Goal: Task Accomplishment & Management: Manage account settings

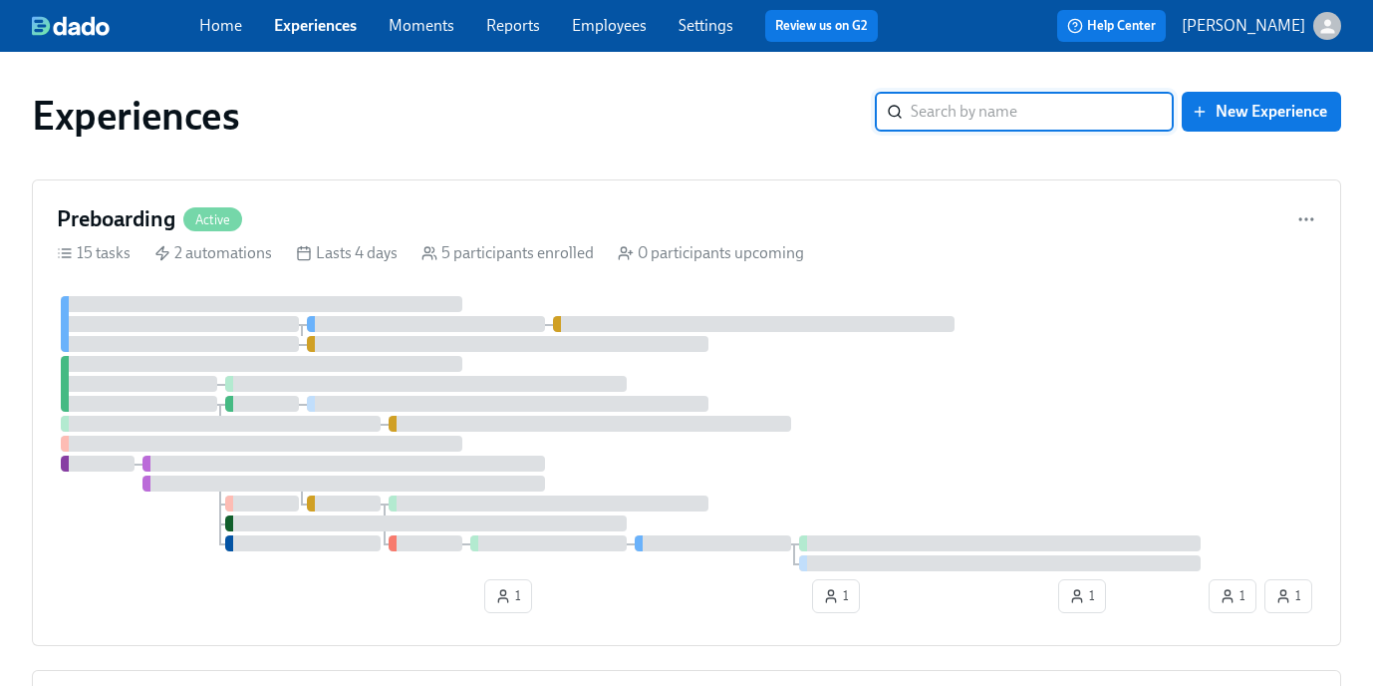
click at [607, 37] on div "Home Experiences Moments Reports Employees Settings Review us on G2" at bounding box center [546, 26] width 694 height 32
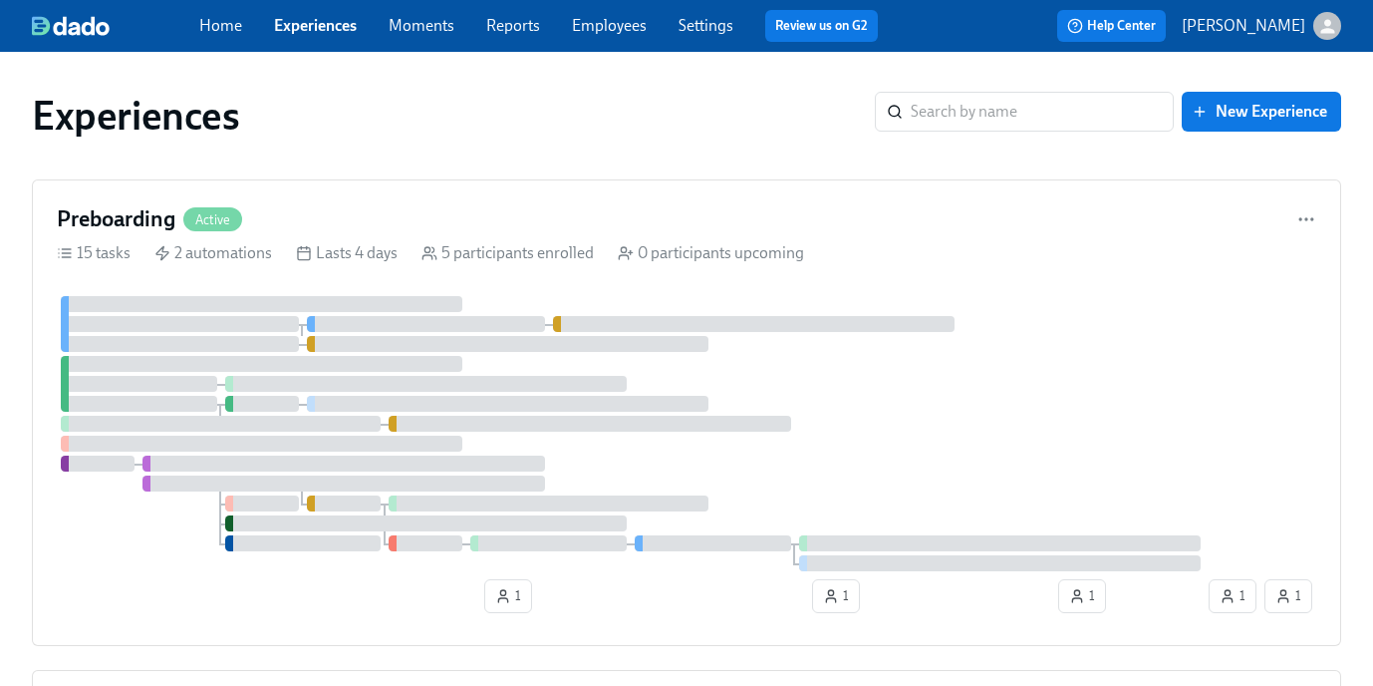
click at [604, 25] on link "Employees" at bounding box center [609, 25] width 75 height 19
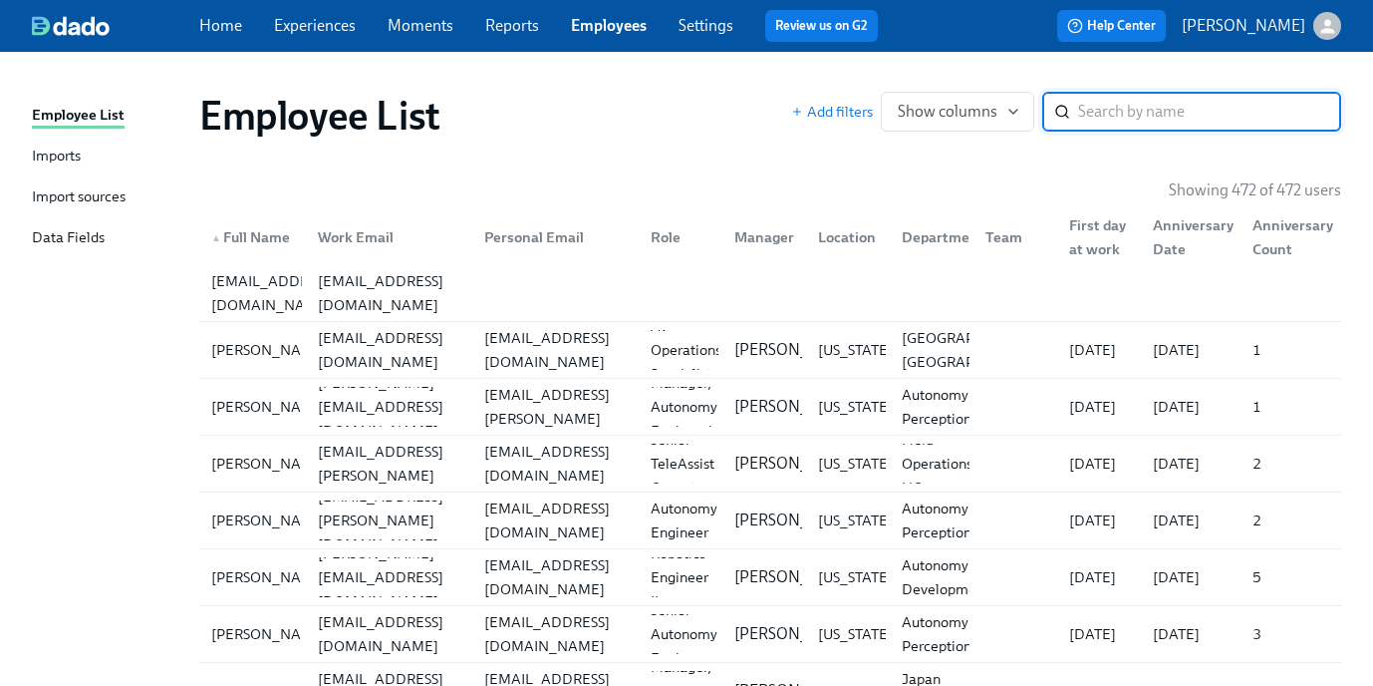
click at [1130, 122] on input "search" at bounding box center [1209, 112] width 263 height 40
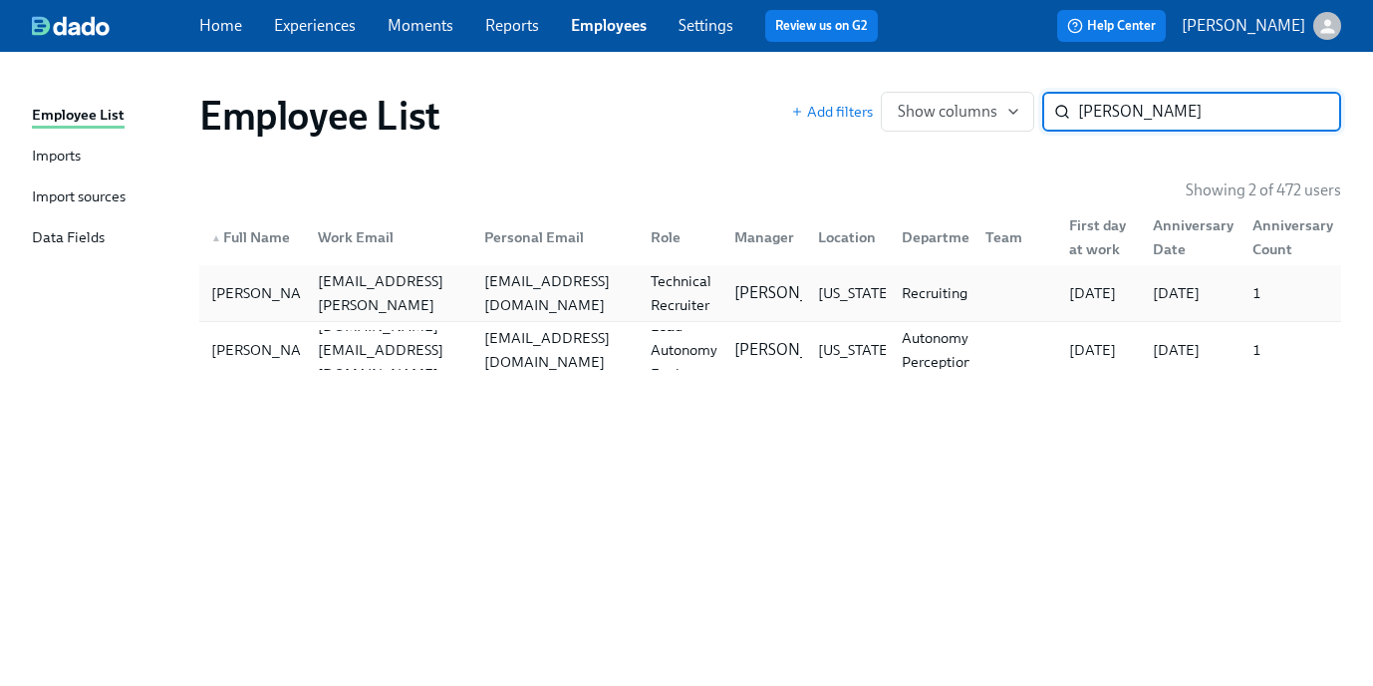
type input "[PERSON_NAME]"
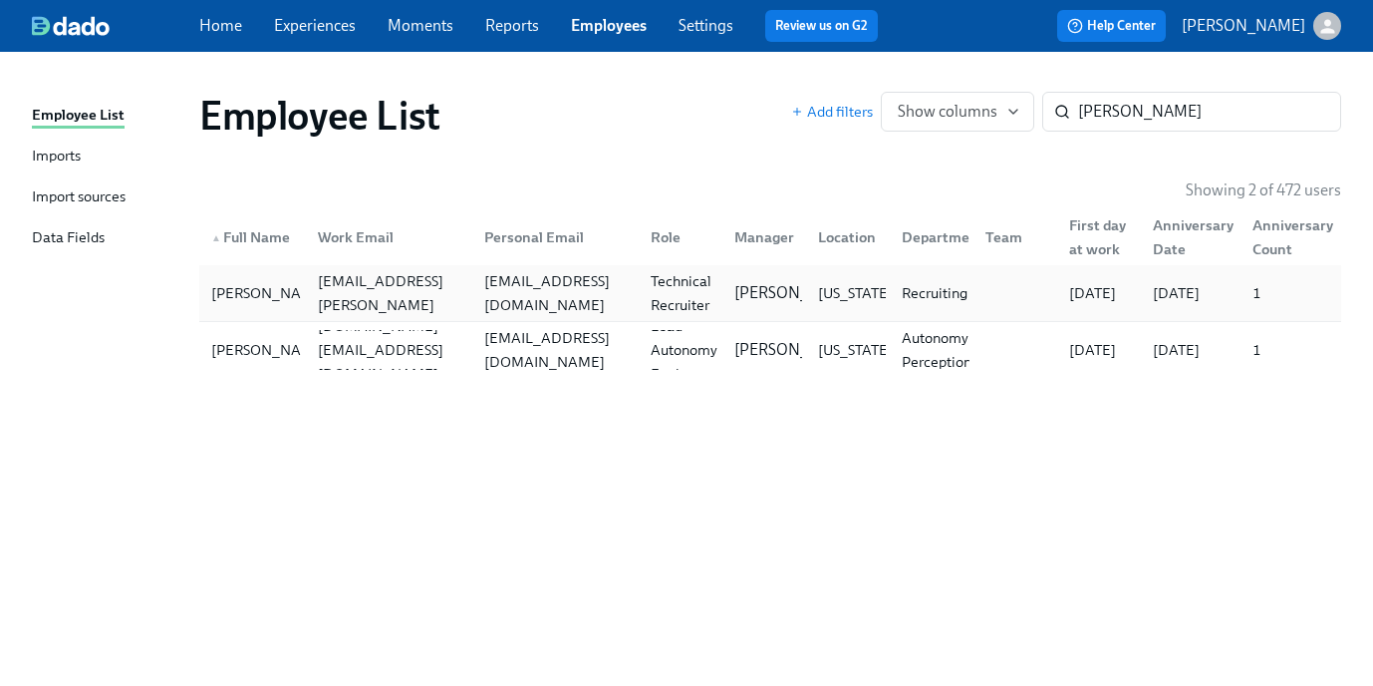
click at [930, 297] on div "Recruiting" at bounding box center [935, 293] width 82 height 24
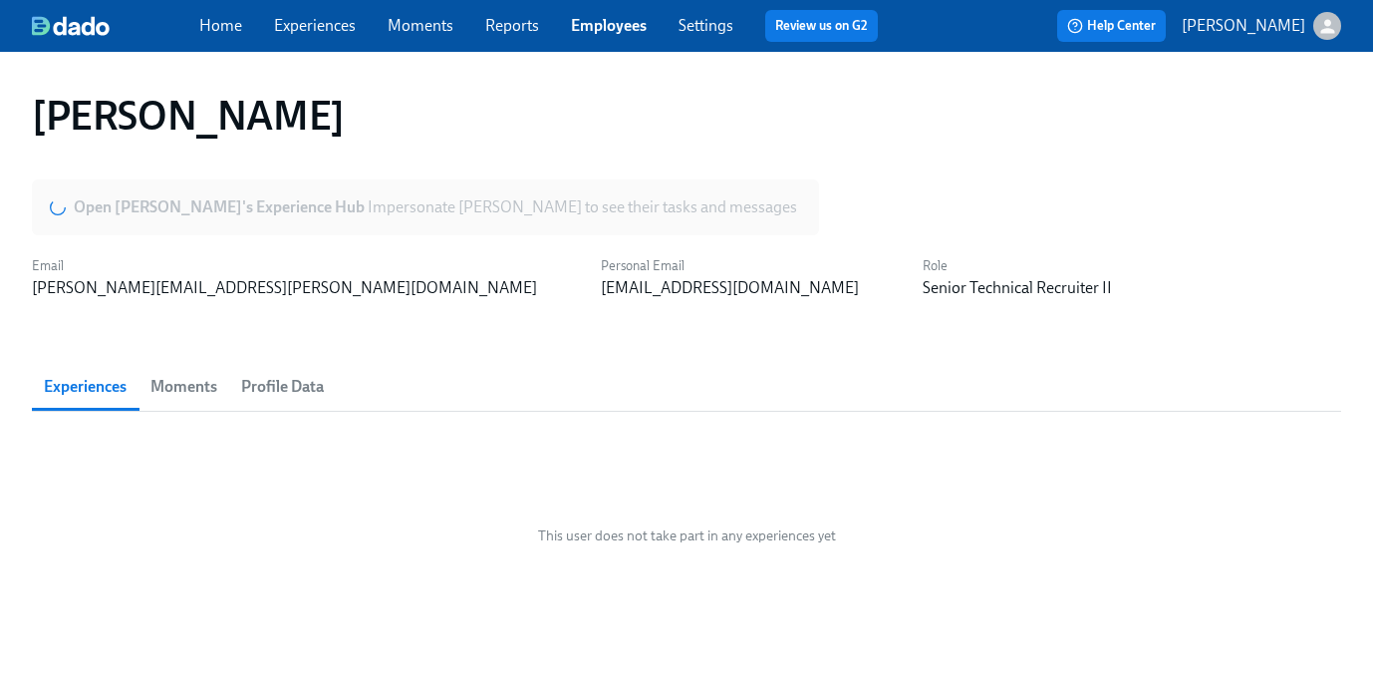
scroll to position [61, 0]
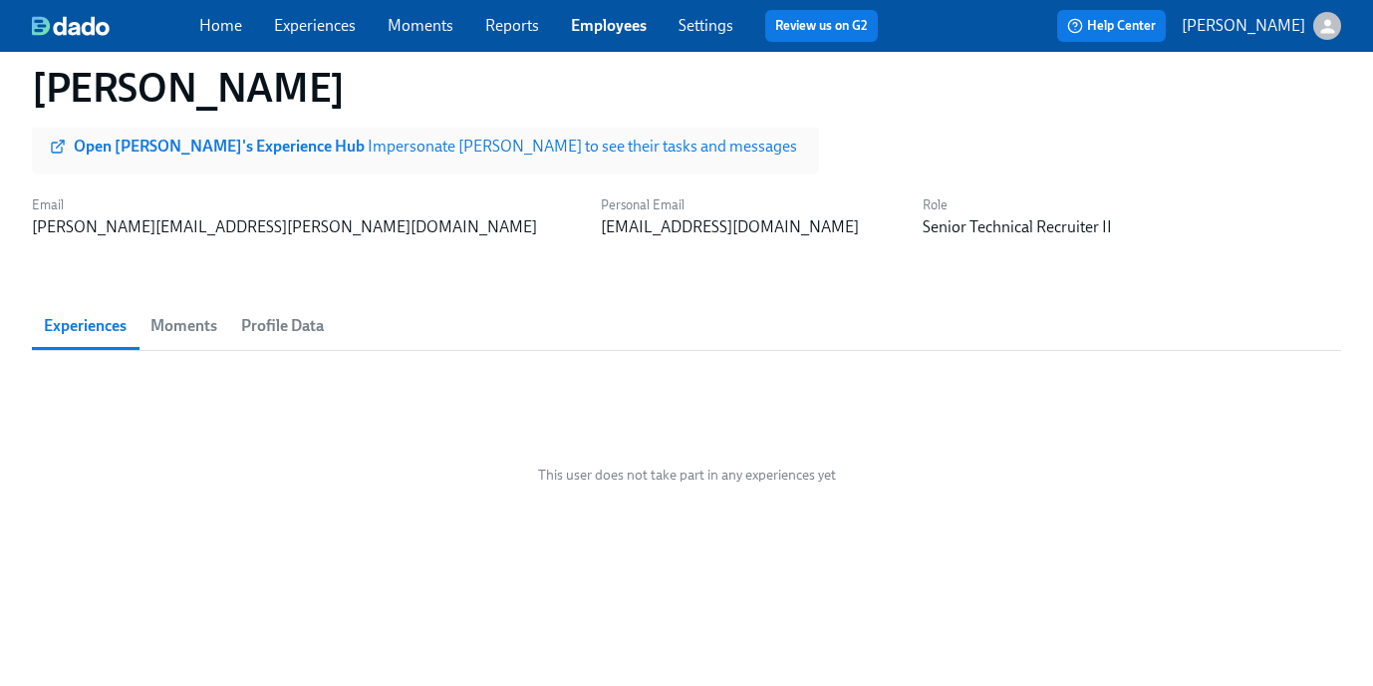
click at [300, 329] on span "Profile Data" at bounding box center [282, 326] width 83 height 28
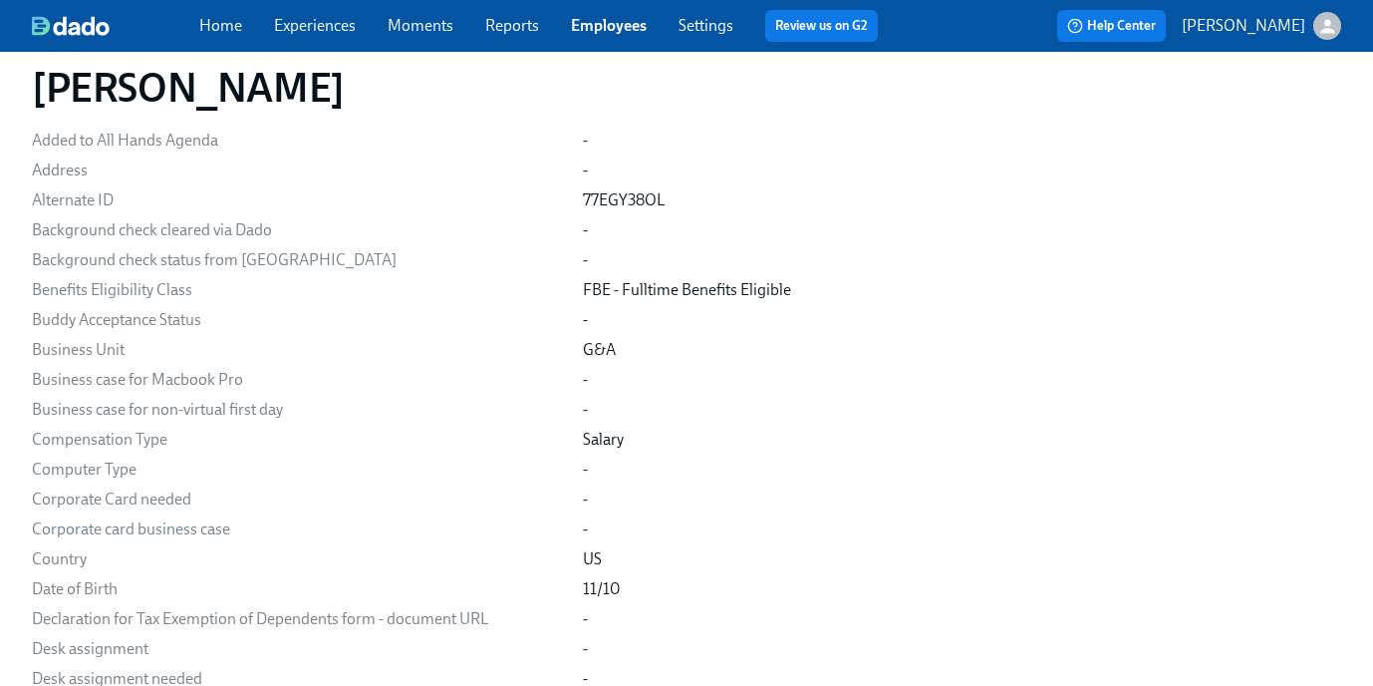
scroll to position [820, 0]
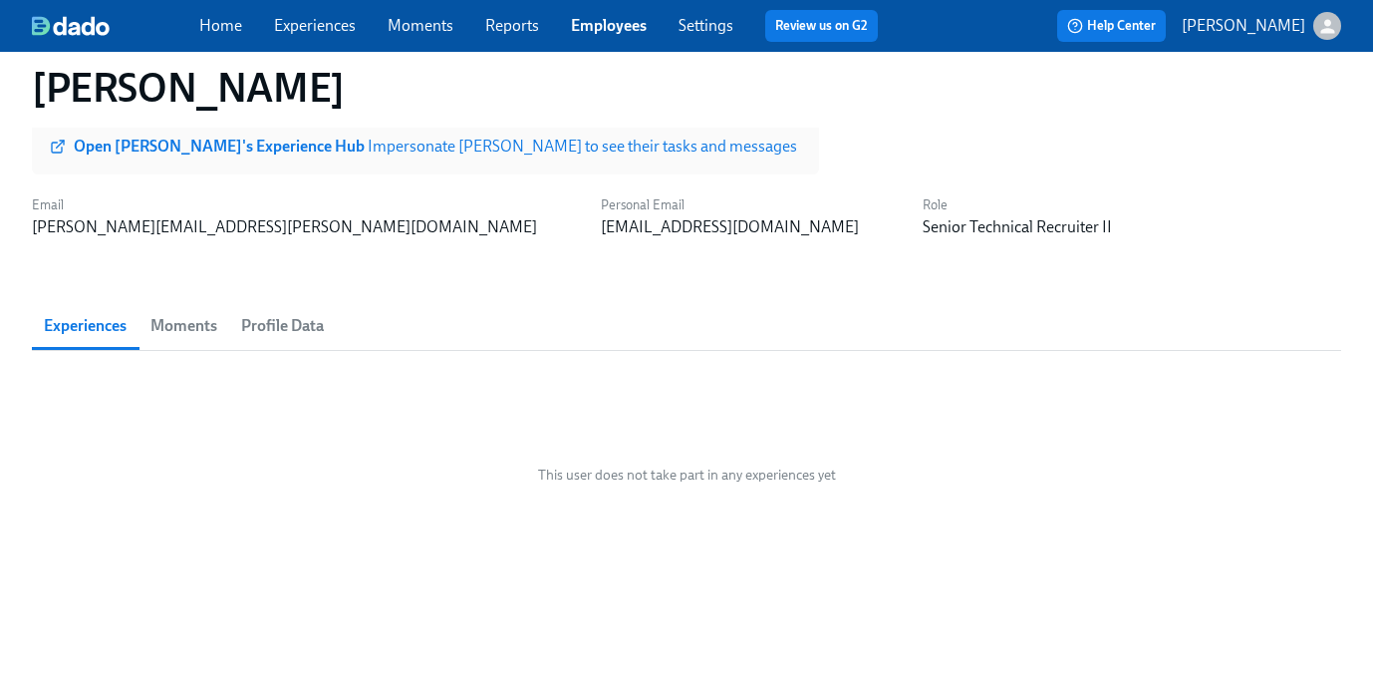
scroll to position [61, 0]
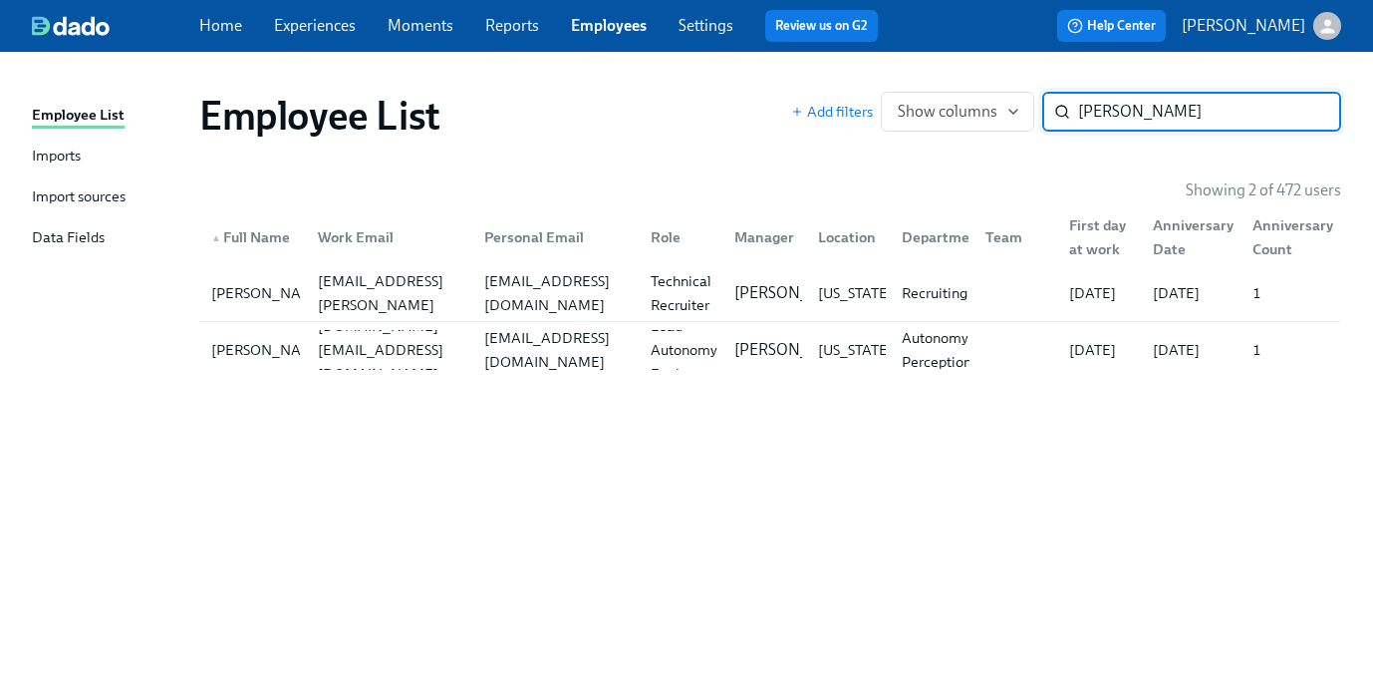
click at [1311, 113] on input "[PERSON_NAME]" at bounding box center [1209, 112] width 263 height 40
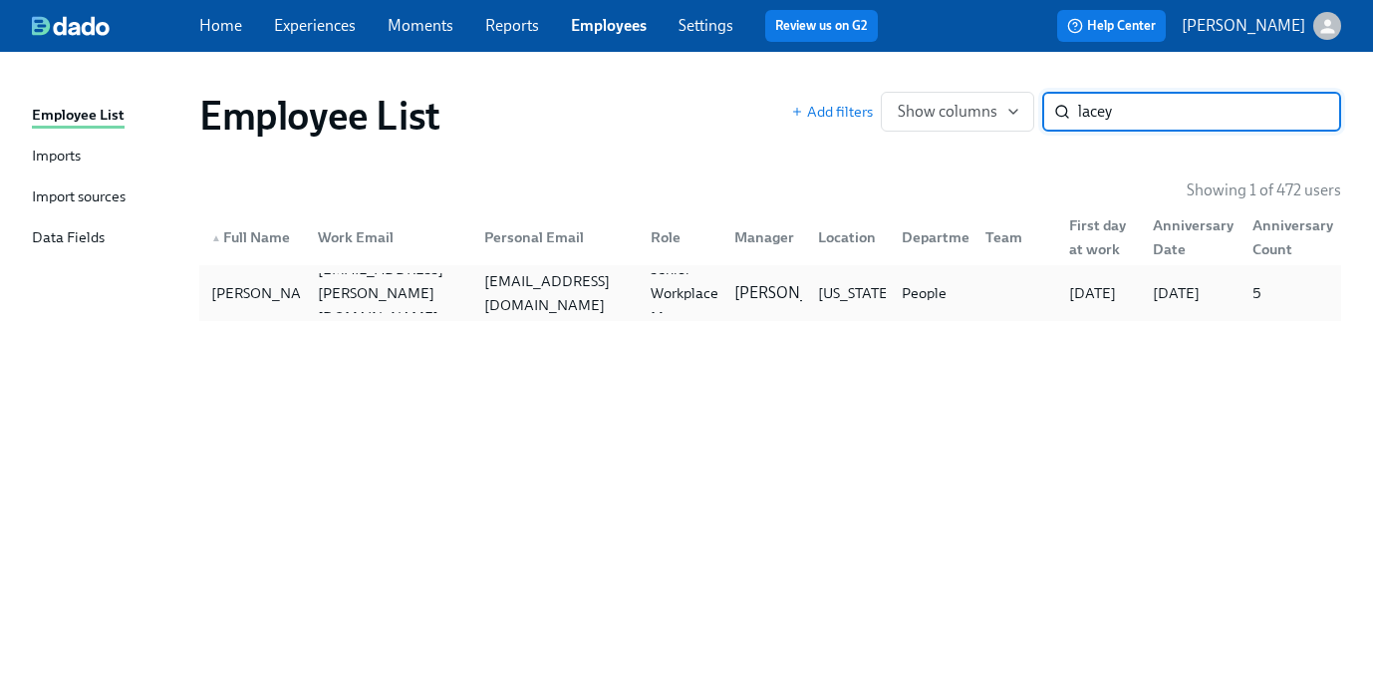
type input "lacey"
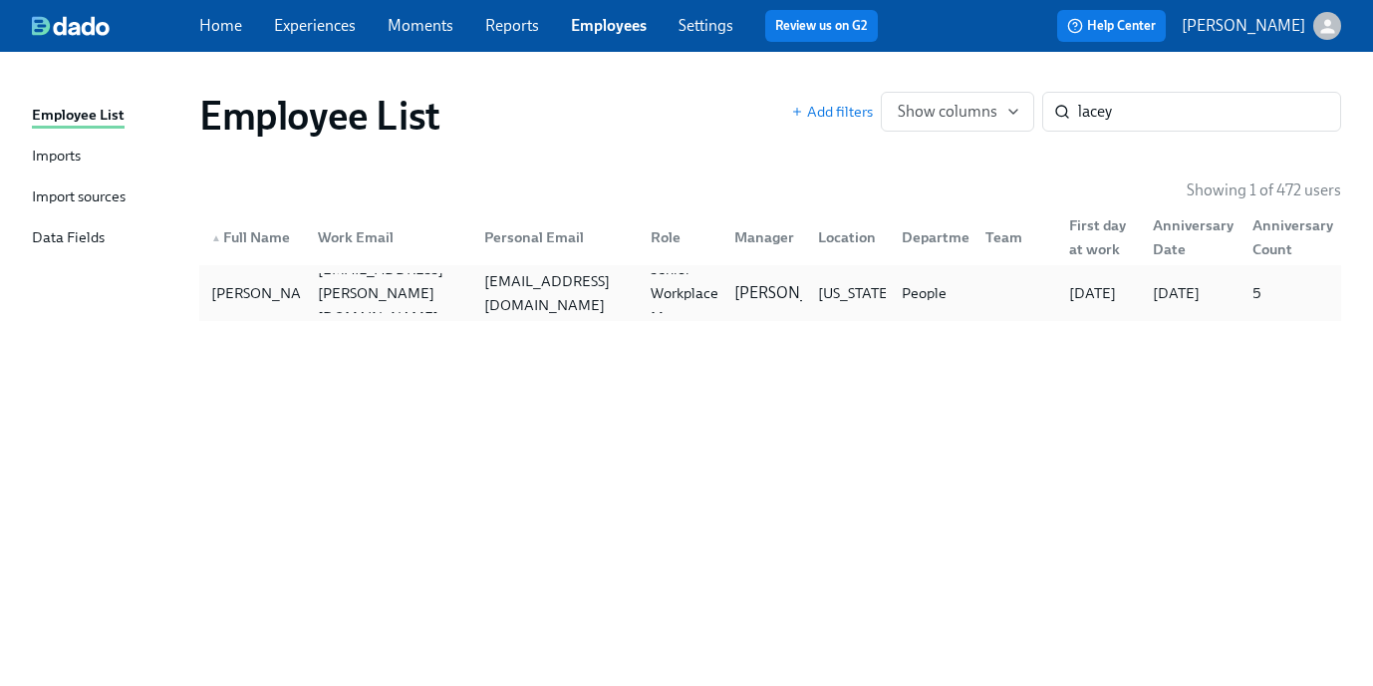
click at [919, 303] on div "People" at bounding box center [924, 293] width 61 height 24
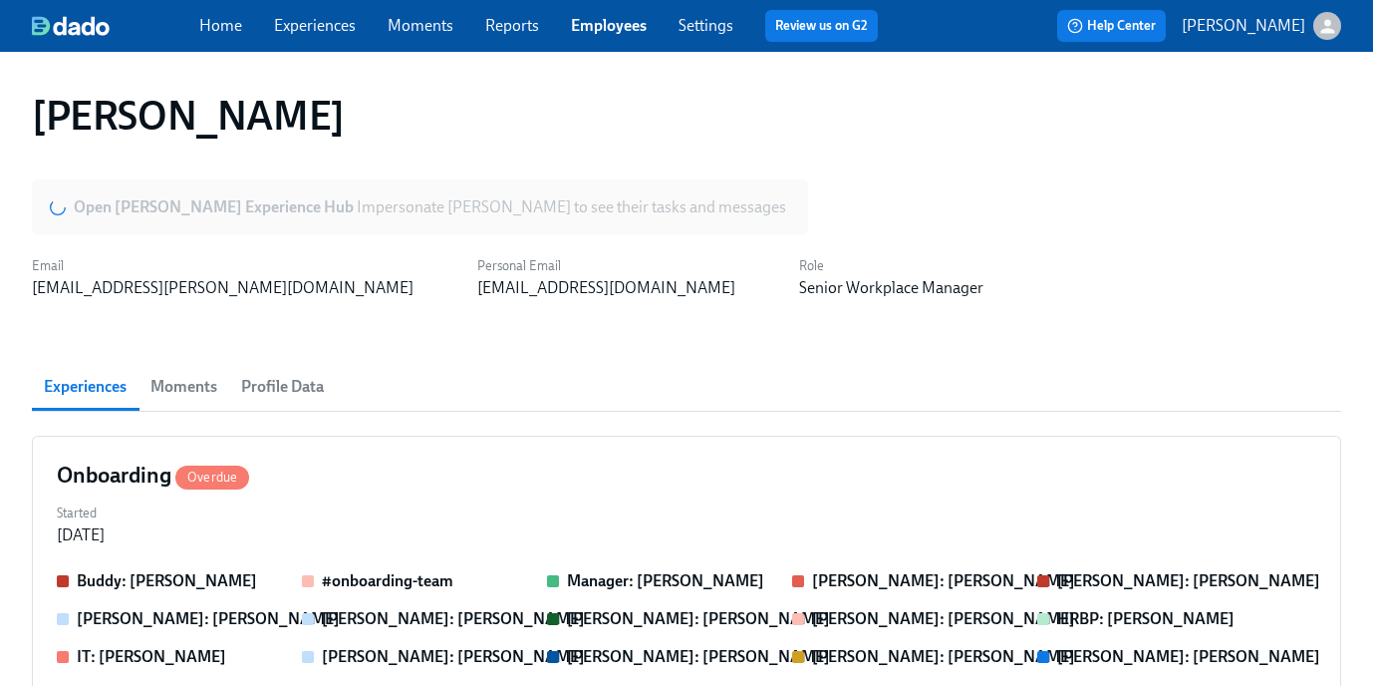
scroll to position [0, 163]
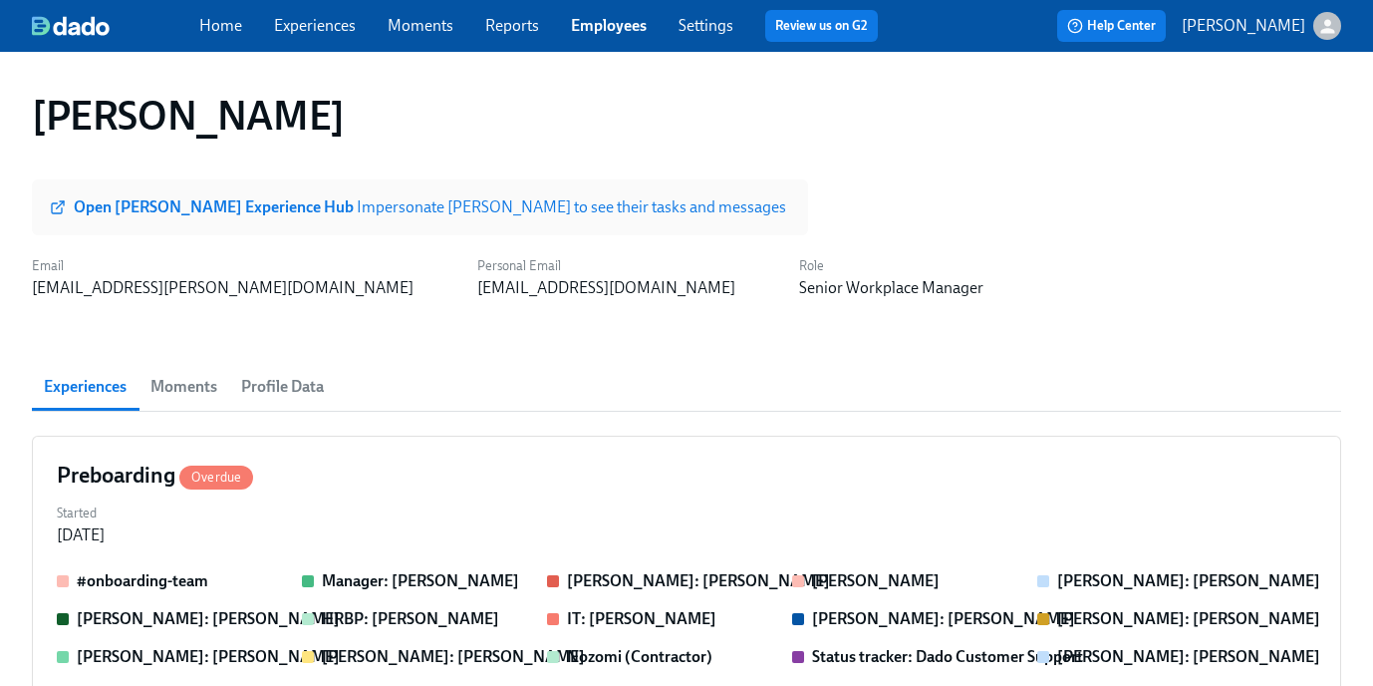
click at [306, 394] on span "Profile Data" at bounding box center [282, 387] width 83 height 28
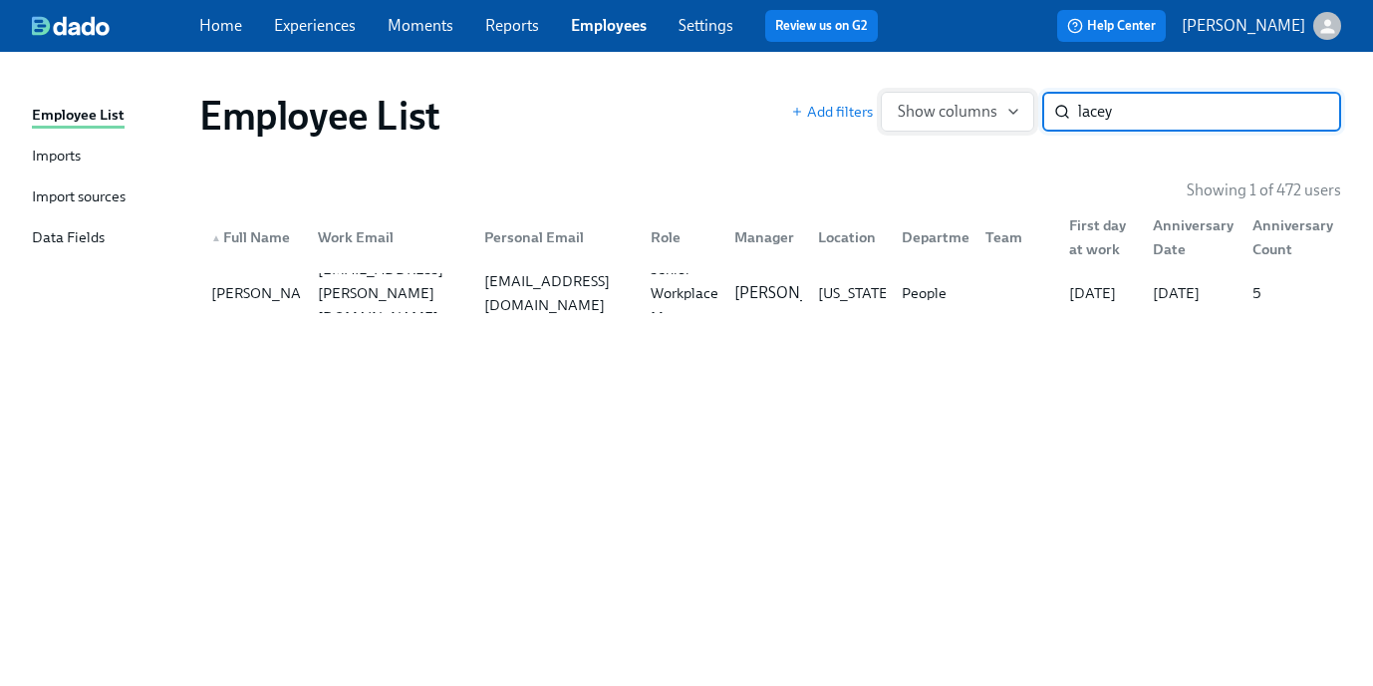
drag, startPoint x: 1168, startPoint y: 119, endPoint x: 1017, endPoint y: 116, distance: 150.5
click at [1017, 116] on div "Add filters Show columns lacey ​" at bounding box center [1066, 112] width 550 height 40
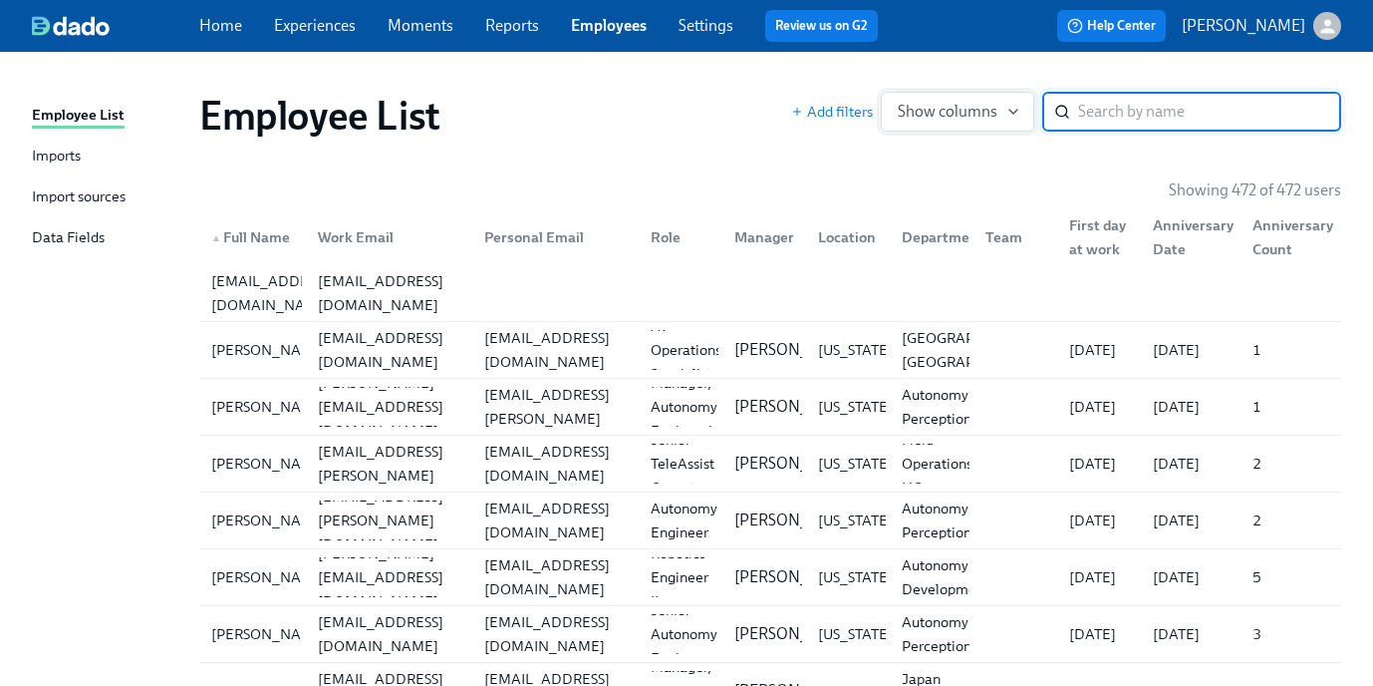
click at [987, 116] on span "Show columns" at bounding box center [958, 112] width 120 height 20
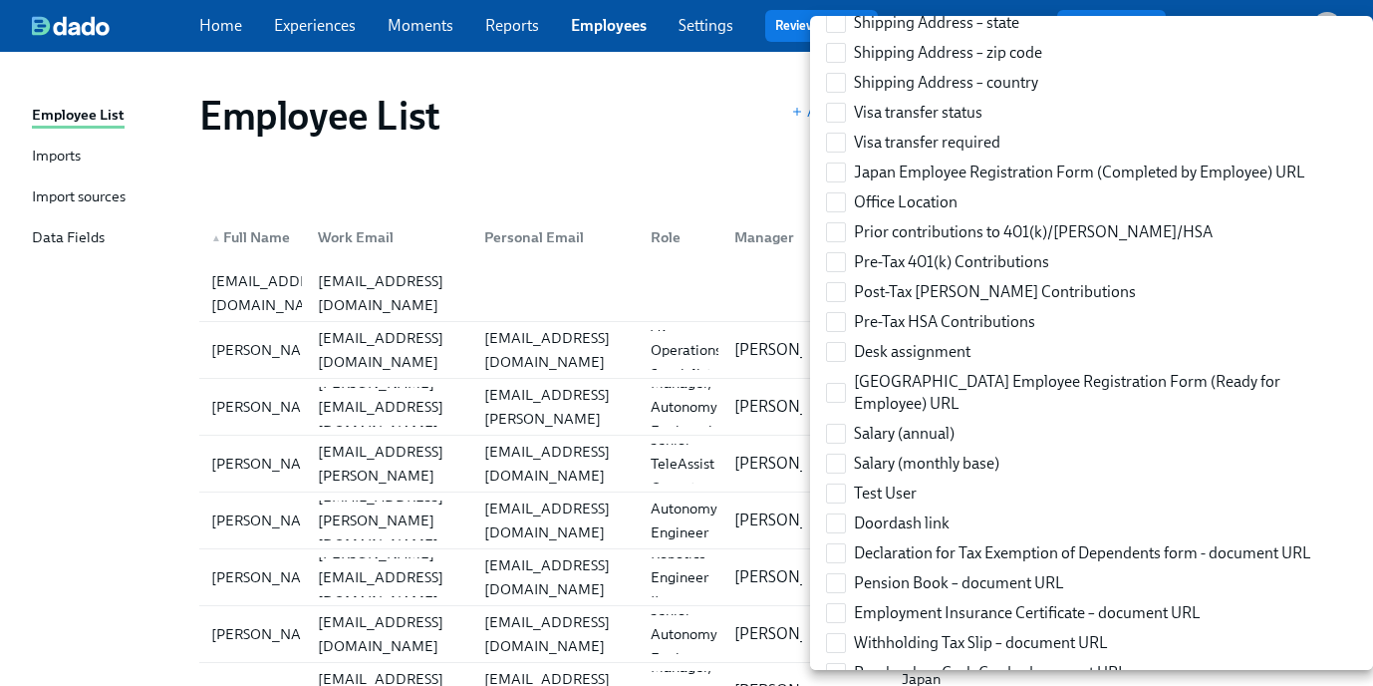
scroll to position [2407, 0]
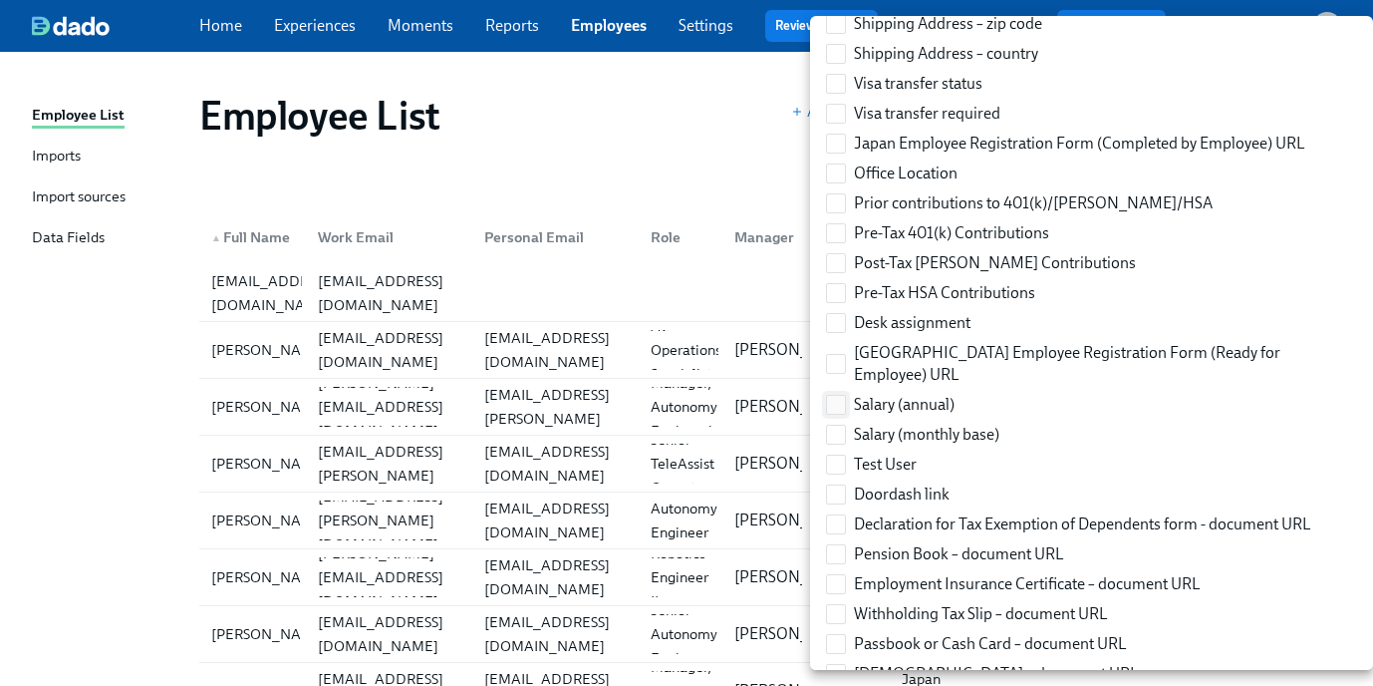
click at [839, 395] on span at bounding box center [836, 405] width 20 height 20
click at [839, 396] on input "Salary (annual)" at bounding box center [836, 405] width 18 height 18
checkbox input "true"
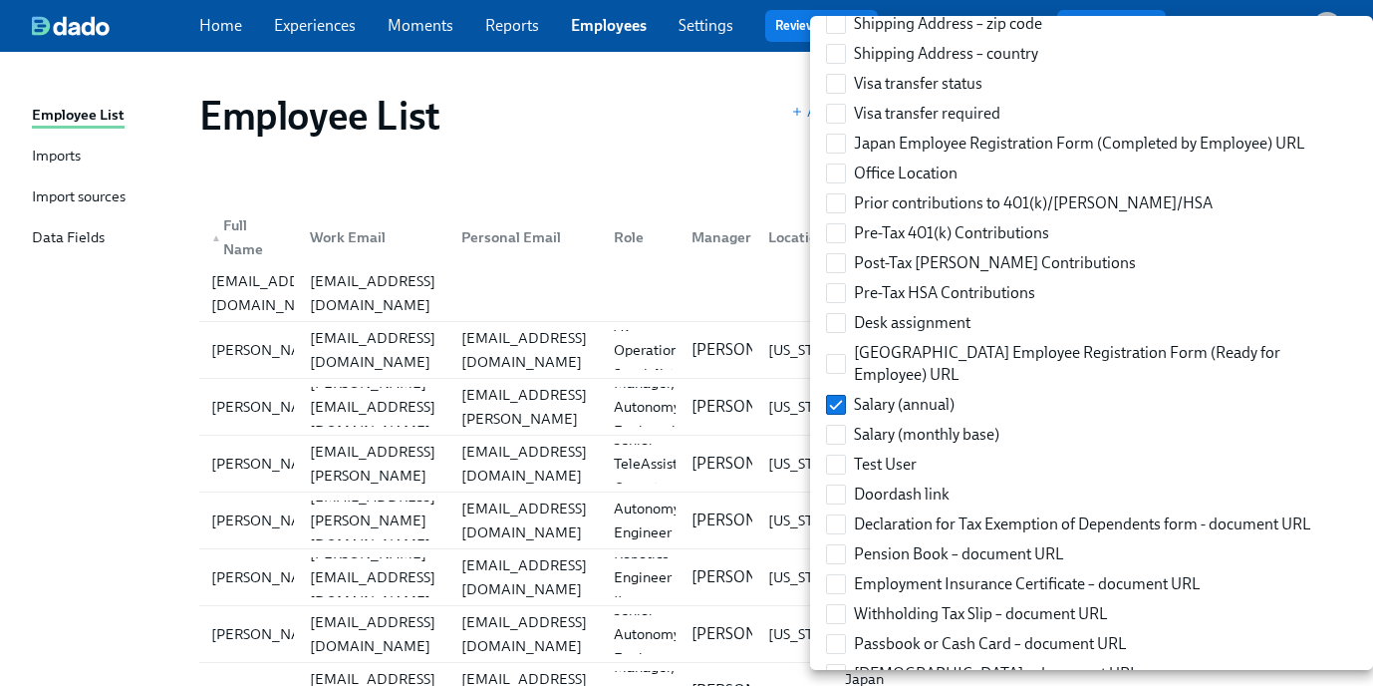
click at [779, 205] on div at bounding box center [686, 343] width 1373 height 686
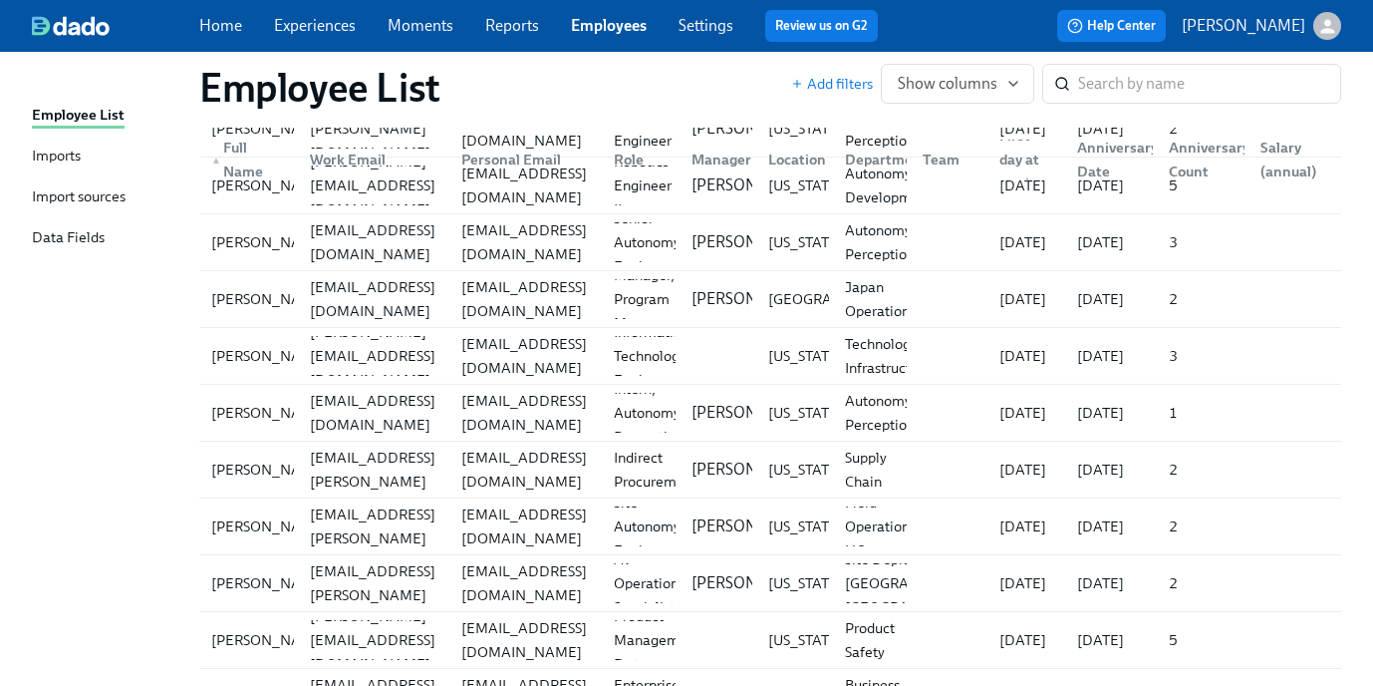
scroll to position [0, 0]
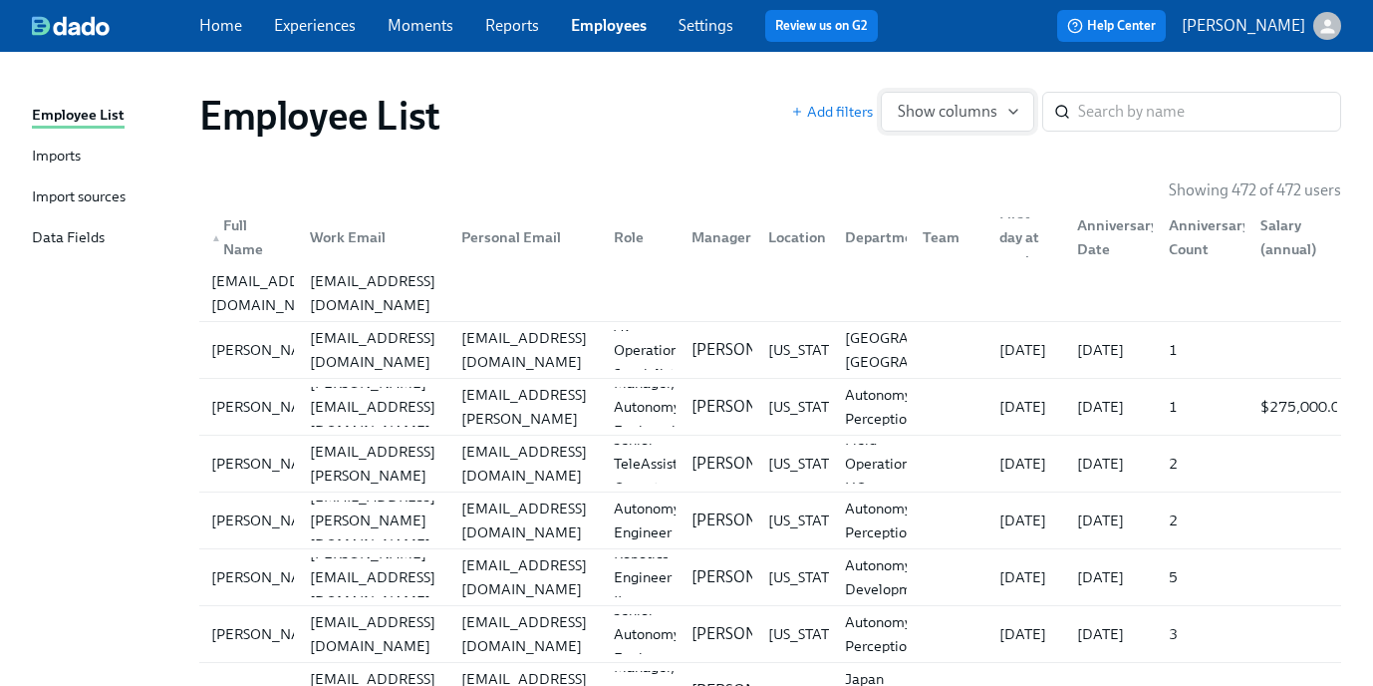
click at [1006, 115] on icon "button" at bounding box center [1013, 112] width 16 height 16
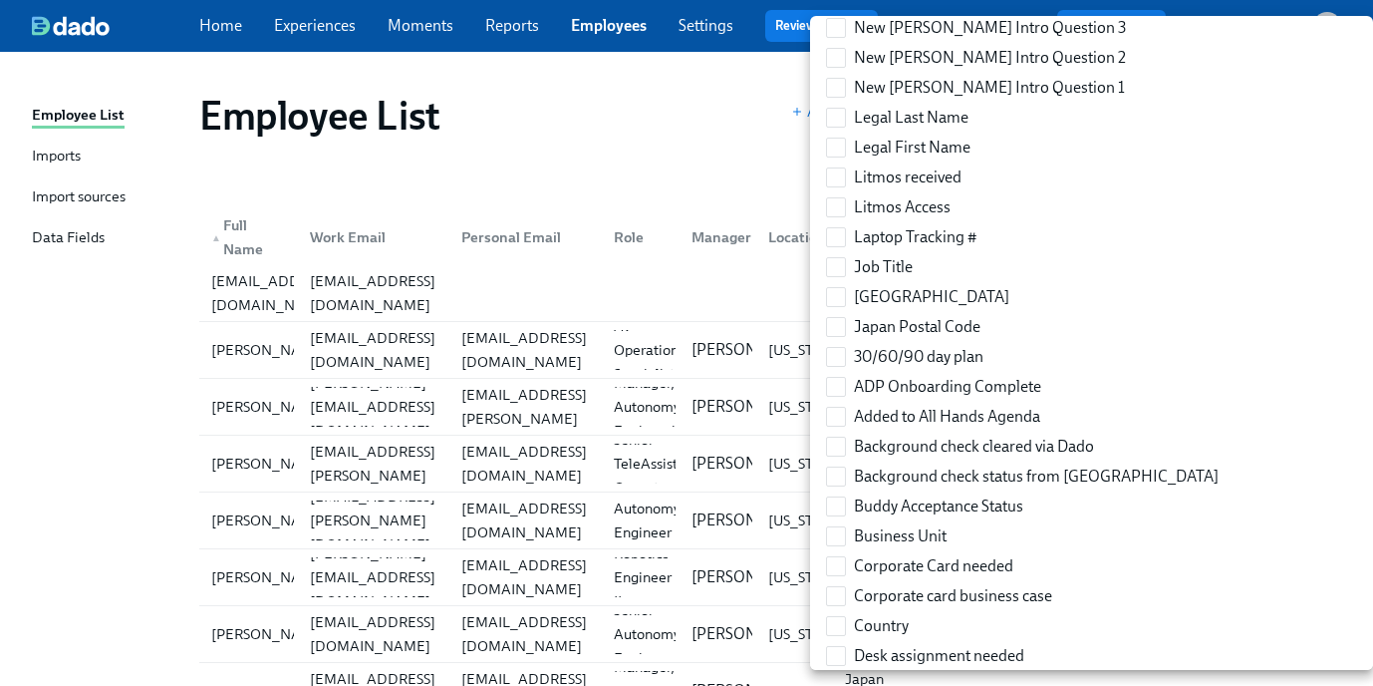
scroll to position [1124, 0]
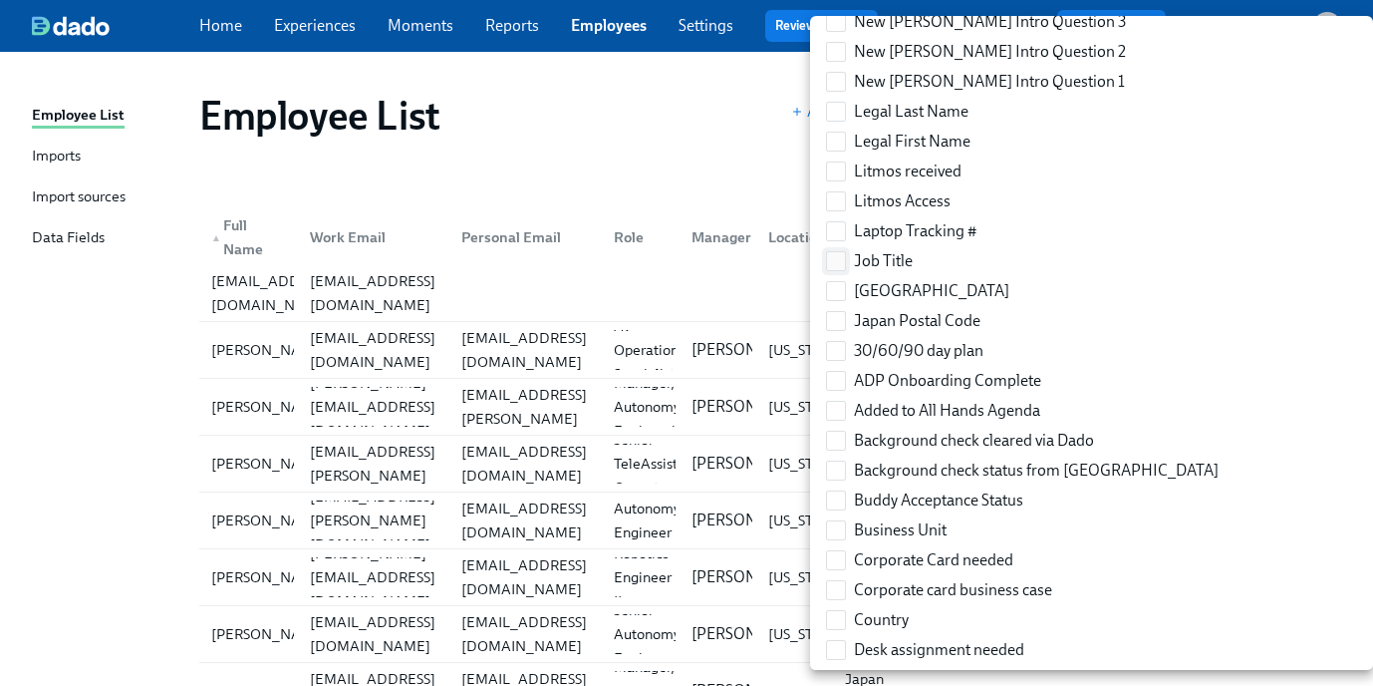
click at [836, 263] on input "Job Title" at bounding box center [836, 261] width 18 height 18
checkbox input "true"
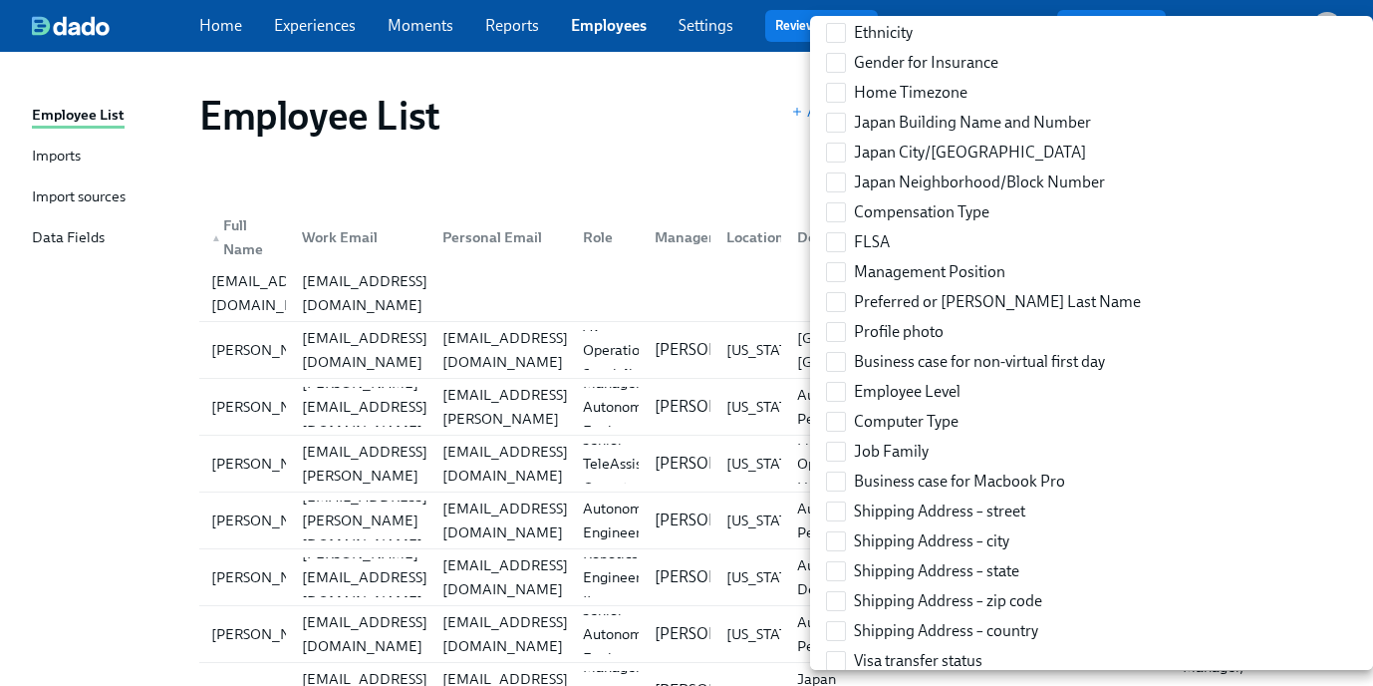
scroll to position [1824, 0]
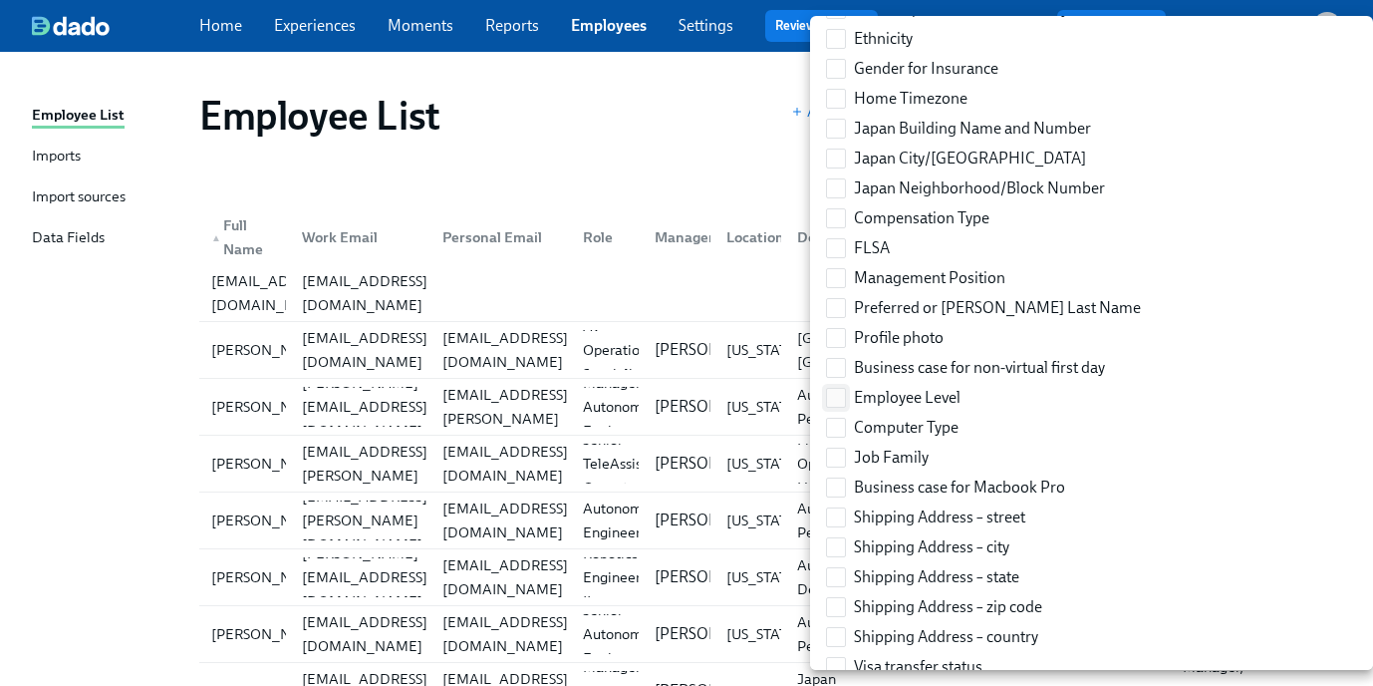
click at [840, 397] on input "Employee Level" at bounding box center [836, 398] width 18 height 18
checkbox input "true"
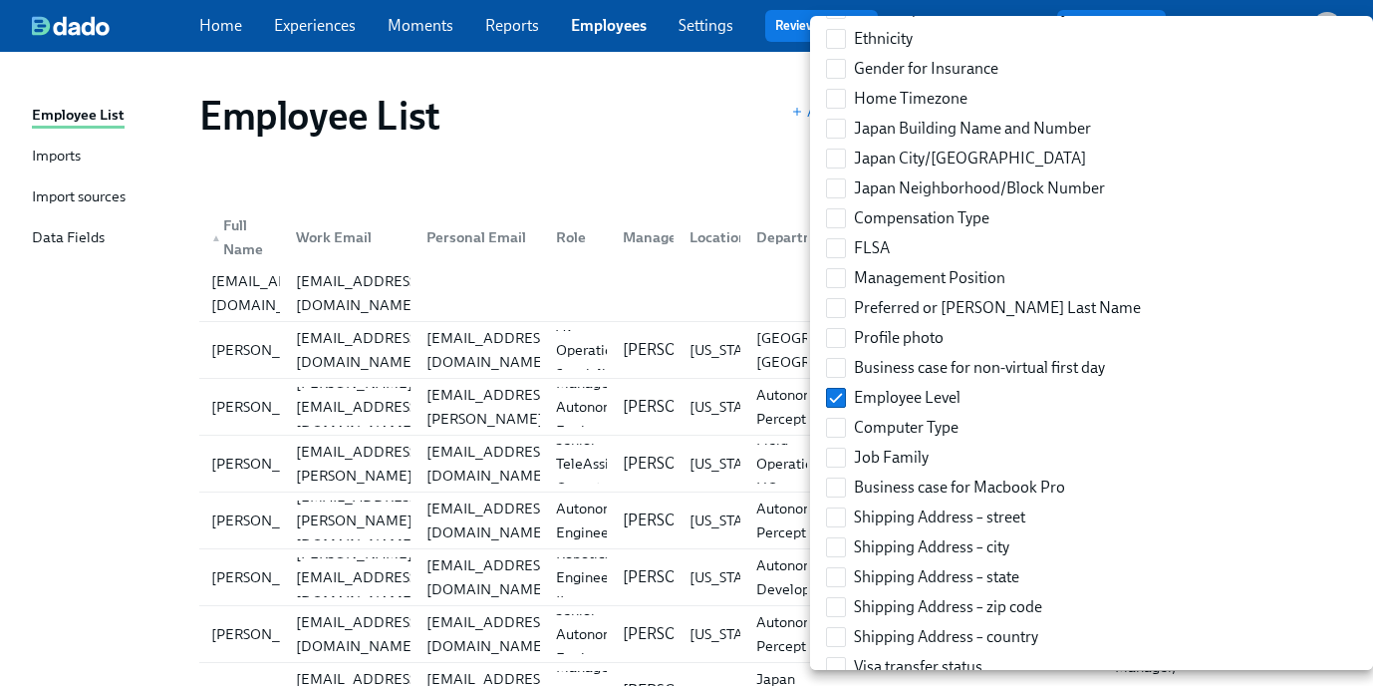
click at [740, 162] on div at bounding box center [686, 343] width 1373 height 686
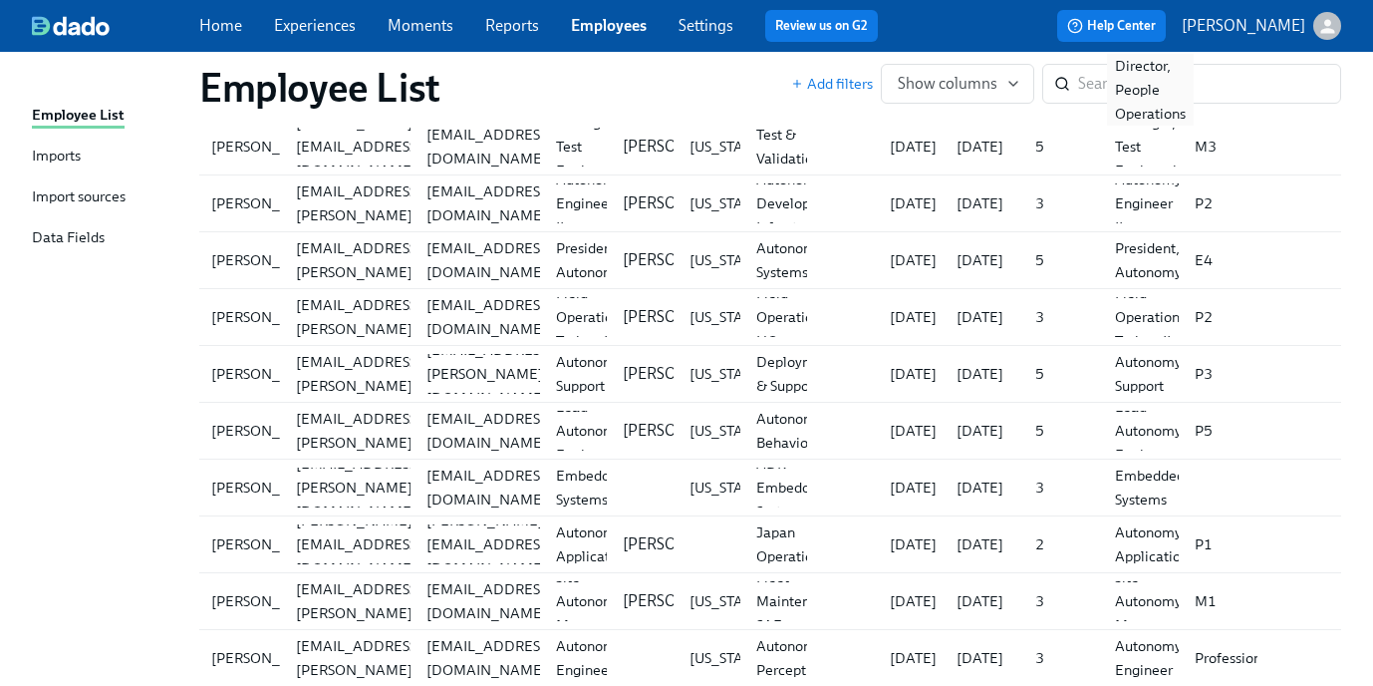
scroll to position [4140, 0]
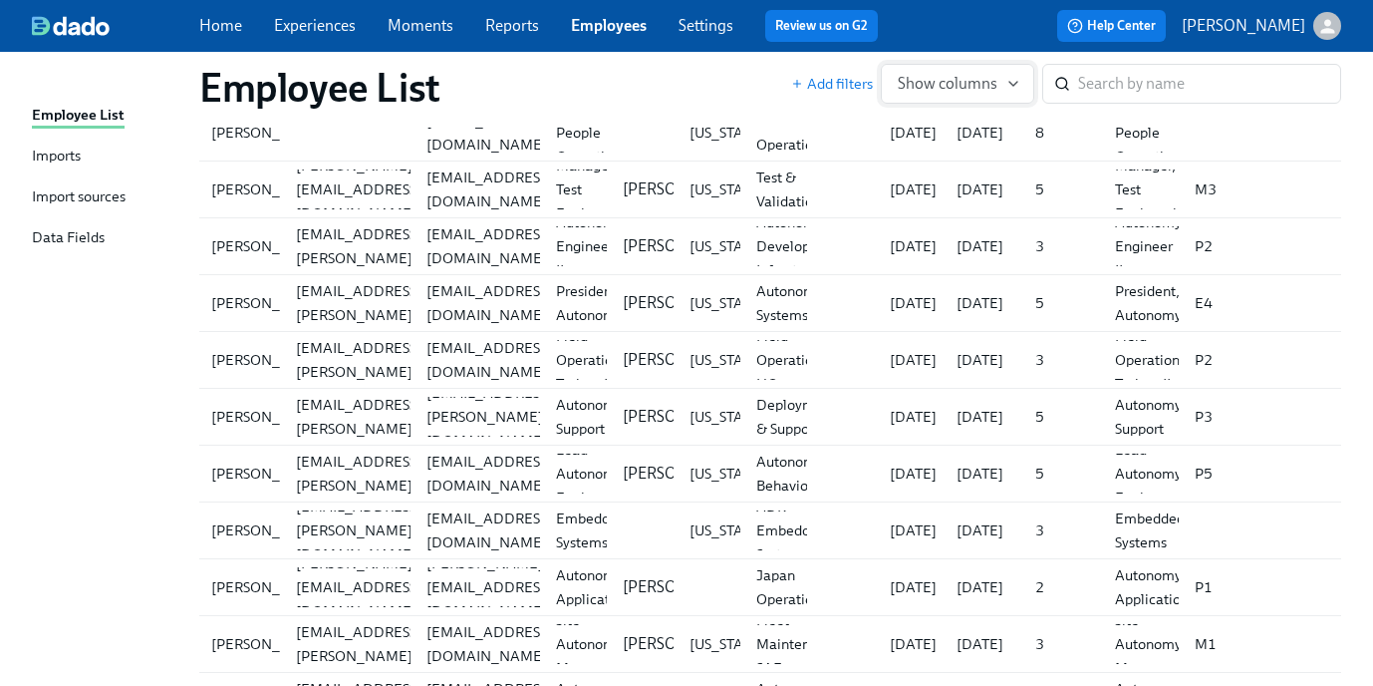
click at [994, 89] on span "Show columns" at bounding box center [958, 84] width 120 height 20
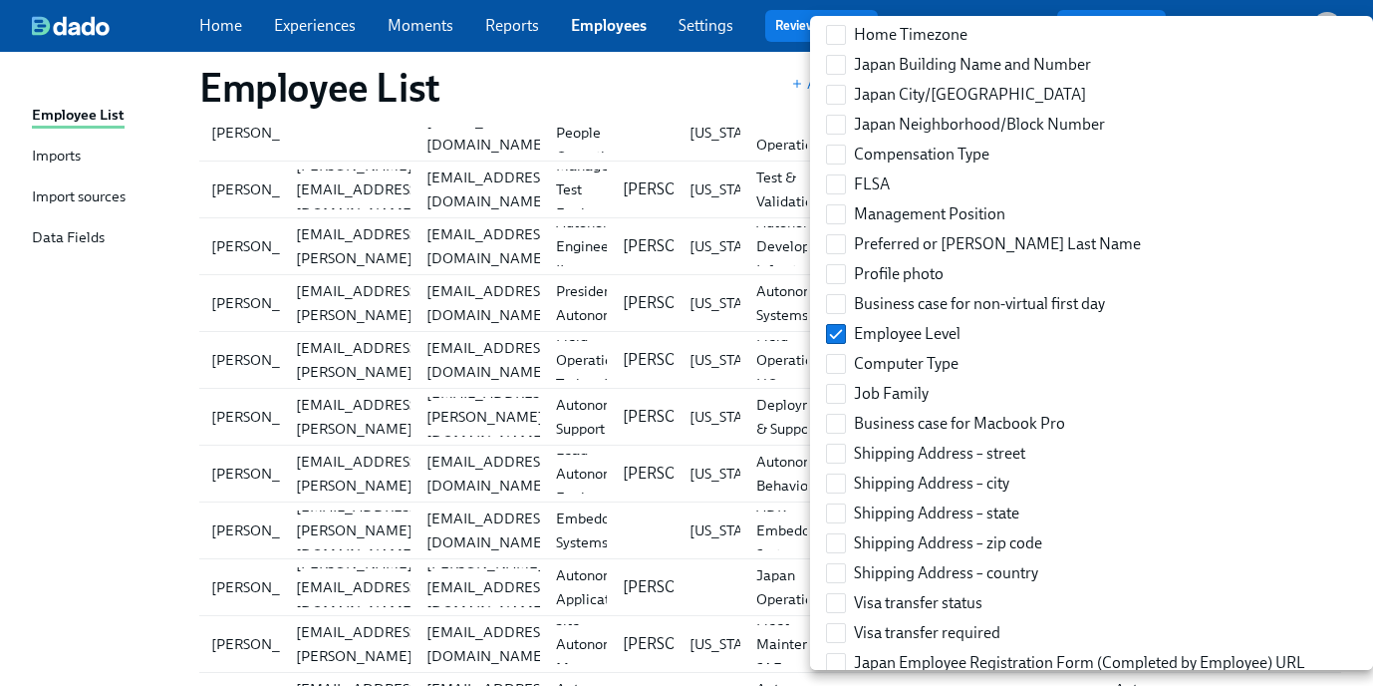
scroll to position [1893, 0]
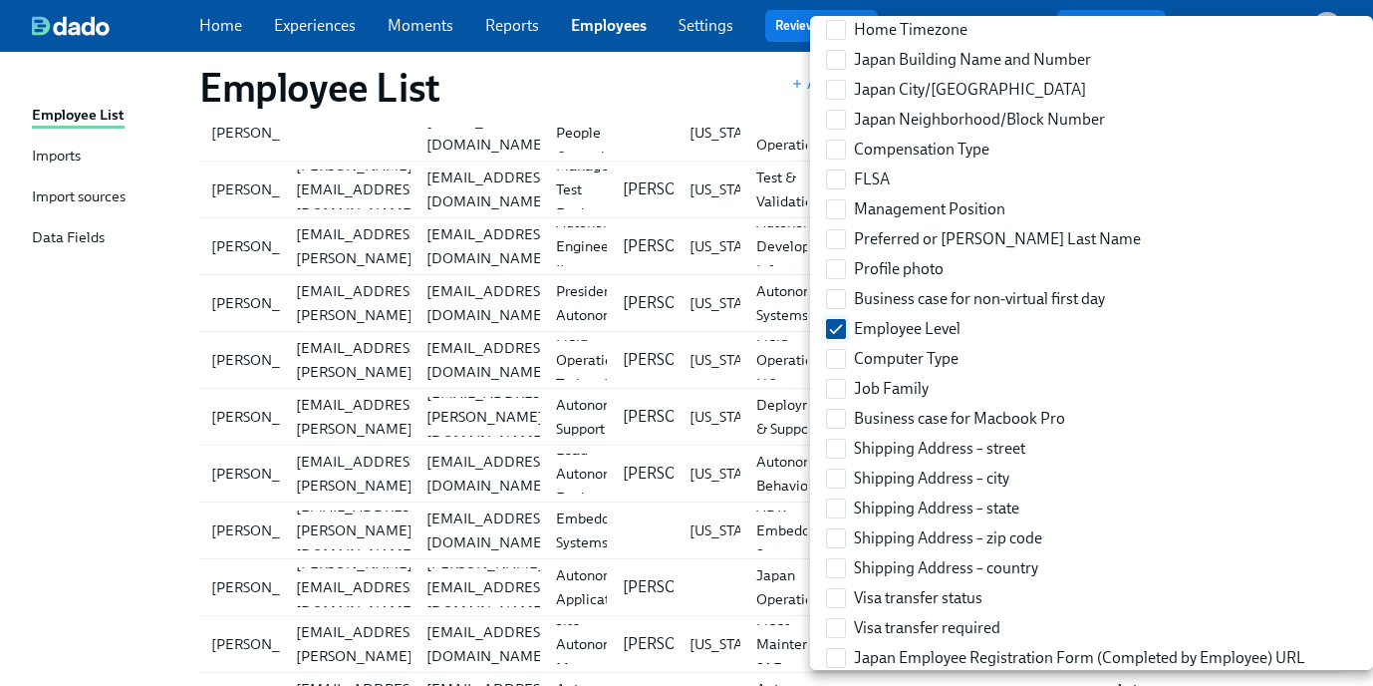
click at [832, 324] on input "Employee Level" at bounding box center [836, 329] width 18 height 18
checkbox input "false"
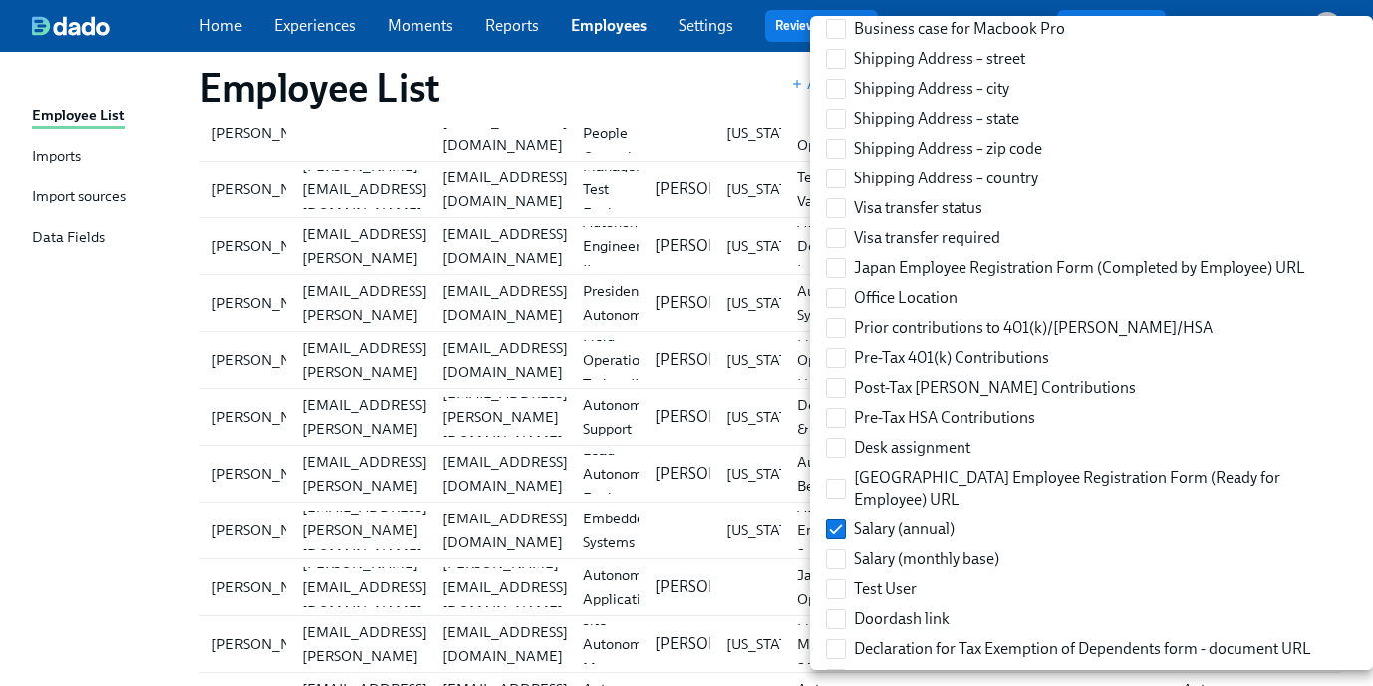
scroll to position [2314, 0]
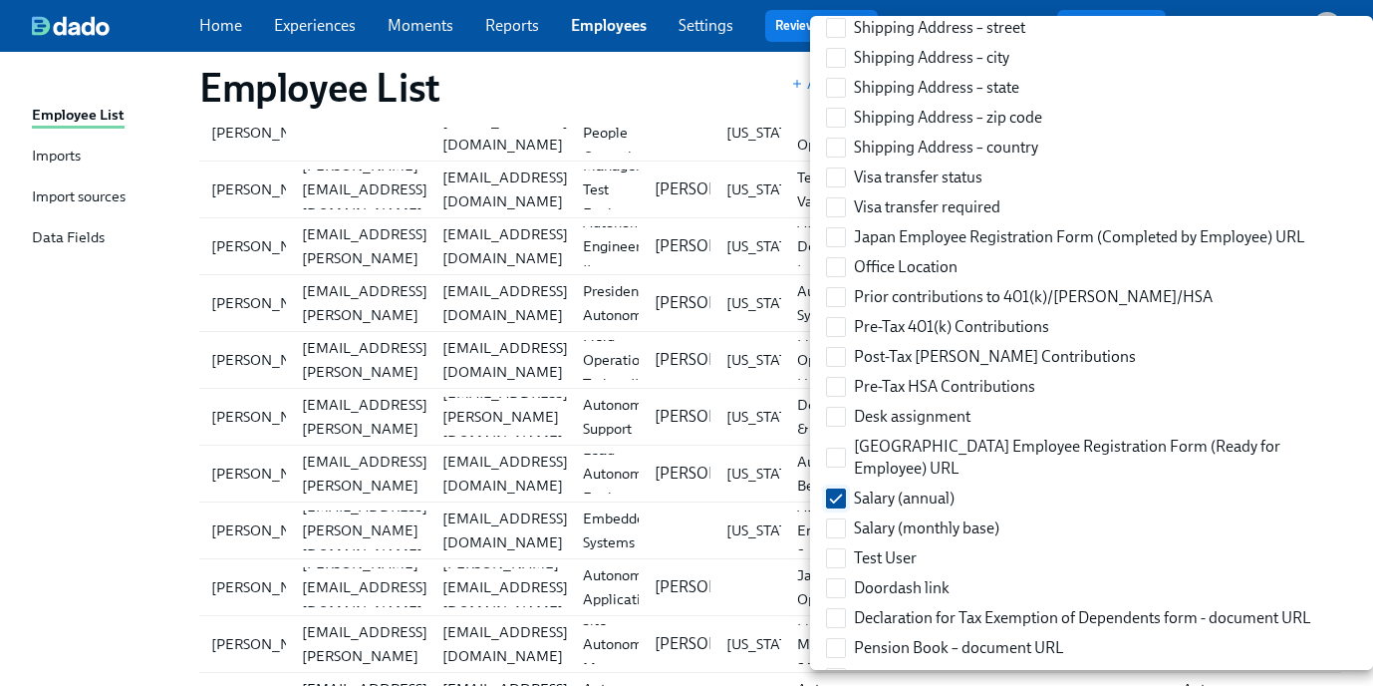
click at [836, 489] on input "Salary (annual)" at bounding box center [836, 498] width 18 height 18
checkbox input "false"
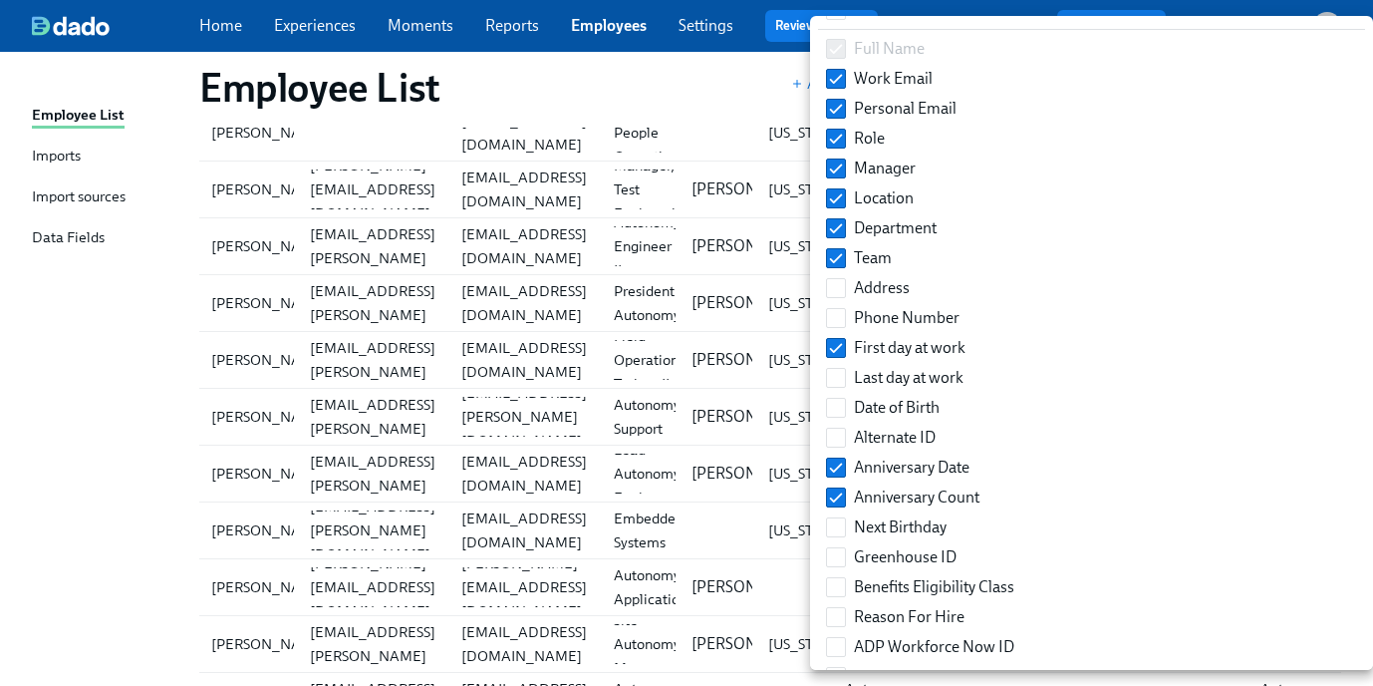
scroll to position [0, 0]
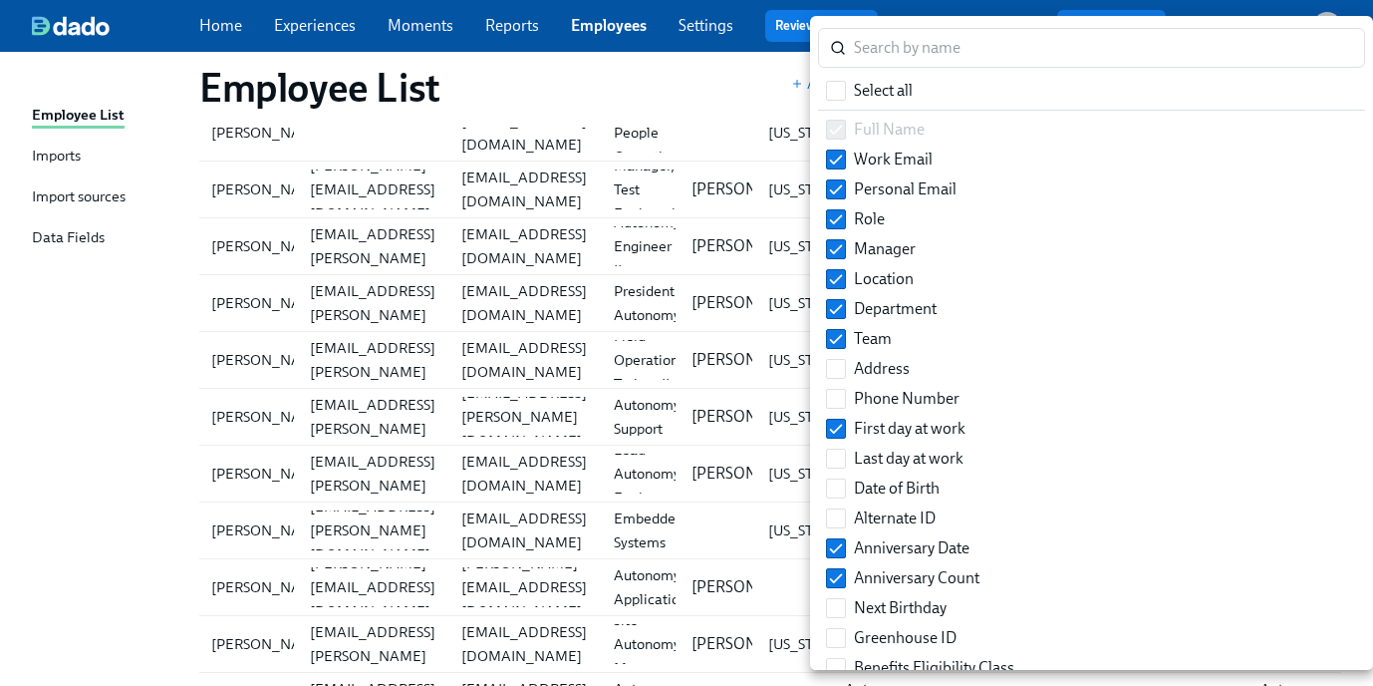
click at [692, 94] on div at bounding box center [686, 343] width 1373 height 686
